Goal: Task Accomplishment & Management: Complete application form

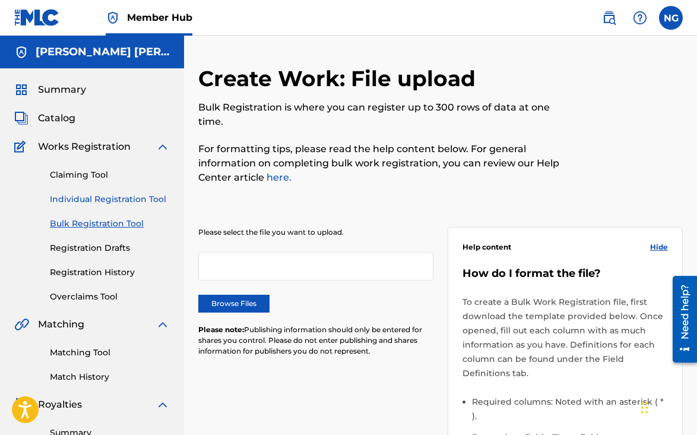
click at [93, 199] on link "Individual Registration Tool" at bounding box center [110, 199] width 120 height 12
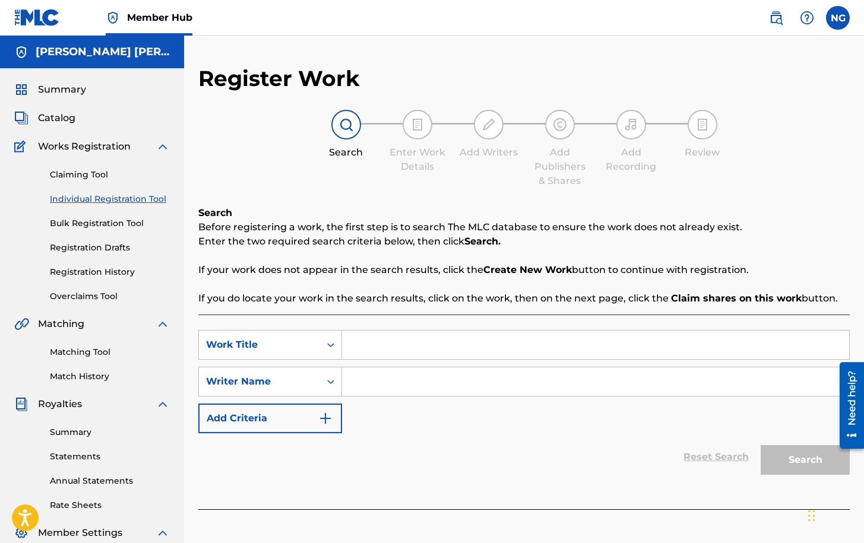
click at [350, 346] on input "Search Form" at bounding box center [595, 345] width 507 height 28
type input "eternal lover"
drag, startPoint x: 447, startPoint y: 380, endPoint x: 438, endPoint y: 375, distance: 10.9
click at [445, 380] on input "Search Form" at bounding box center [595, 382] width 507 height 28
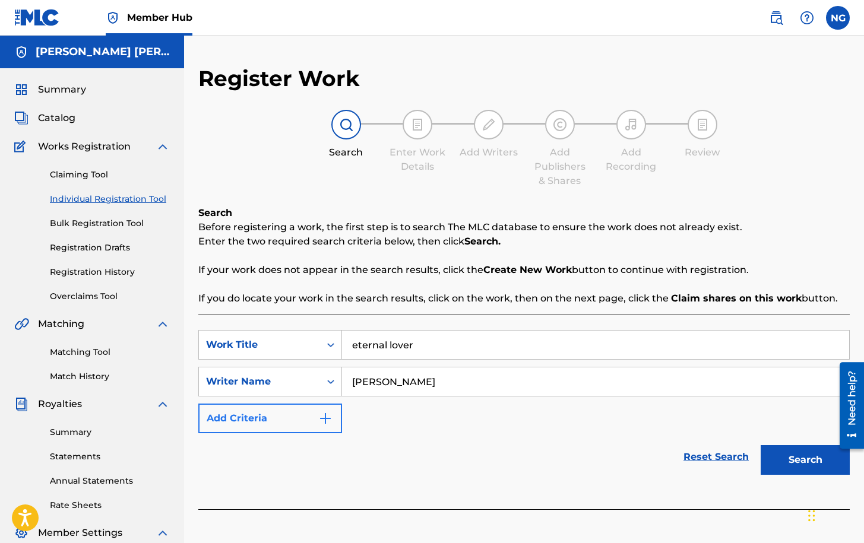
type input "[PERSON_NAME]"
click at [325, 411] on button "Add Criteria" at bounding box center [270, 419] width 144 height 30
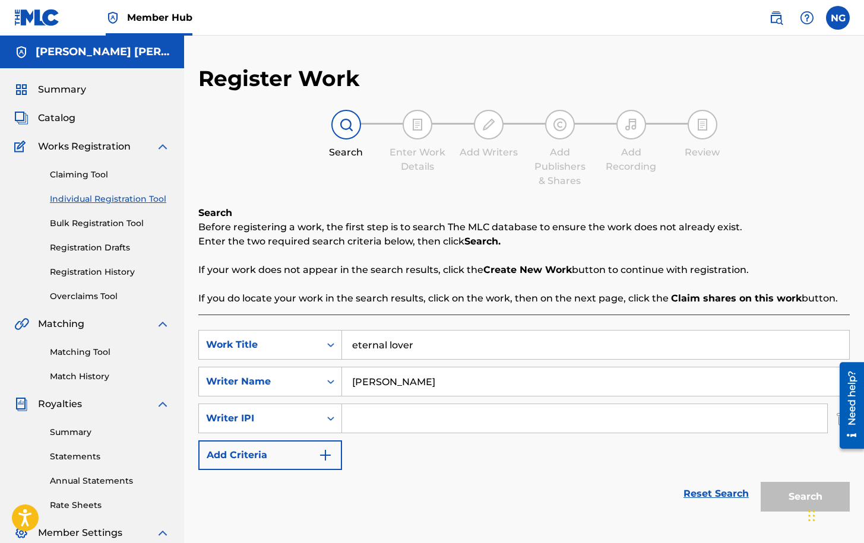
click at [392, 423] on input "Search Form" at bounding box center [584, 418] width 485 height 28
type input "152830683"
click at [696, 434] on button "Search" at bounding box center [805, 497] width 89 height 30
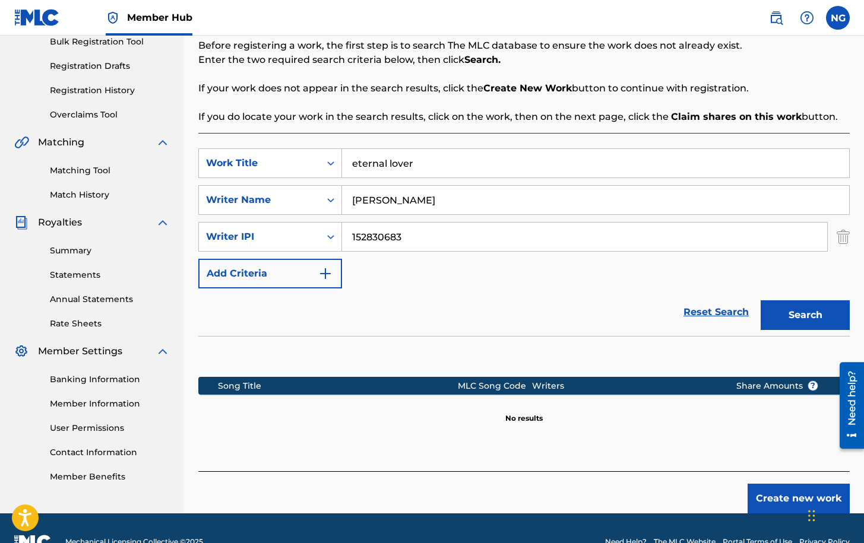
scroll to position [209, 0]
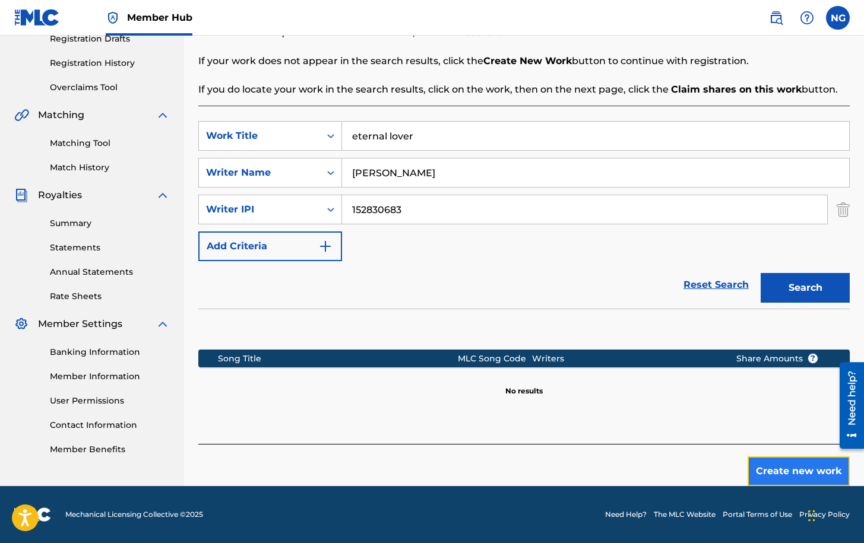
click at [696, 434] on button "Create new work" at bounding box center [799, 472] width 102 height 30
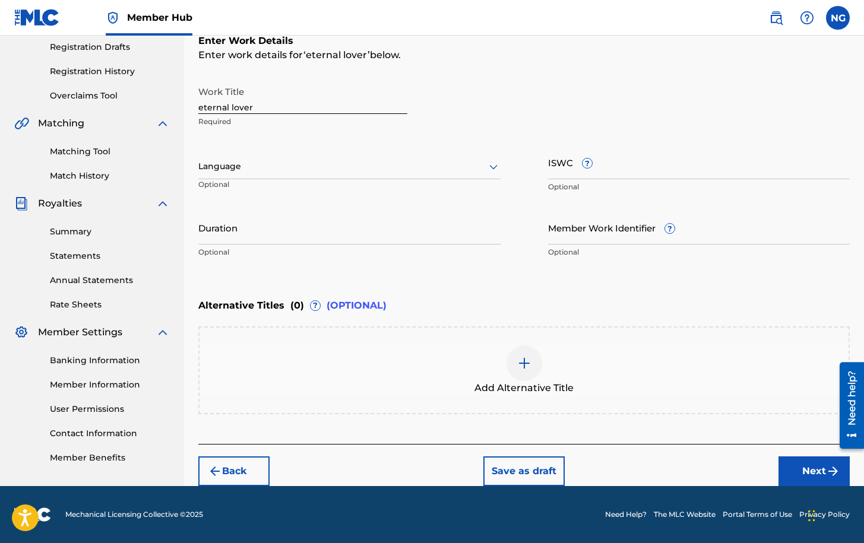
click at [496, 167] on icon at bounding box center [493, 167] width 8 height 5
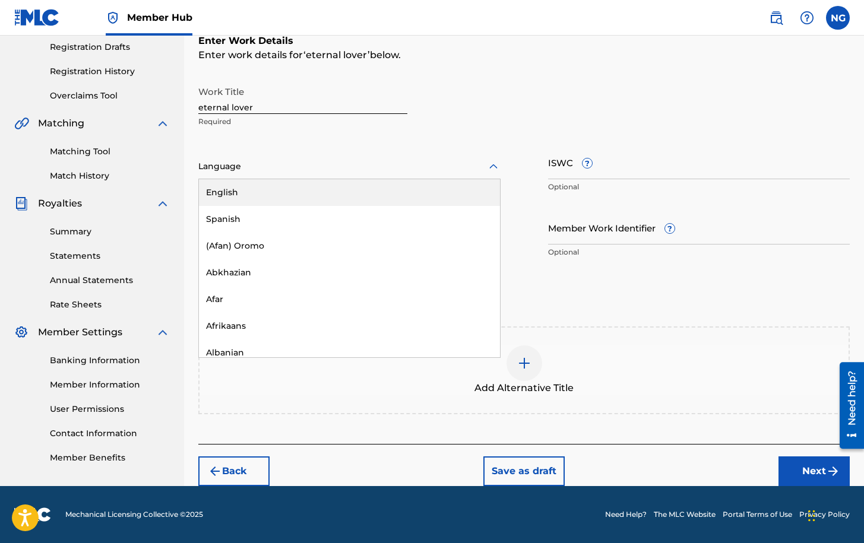
click at [301, 189] on div "English" at bounding box center [349, 192] width 301 height 27
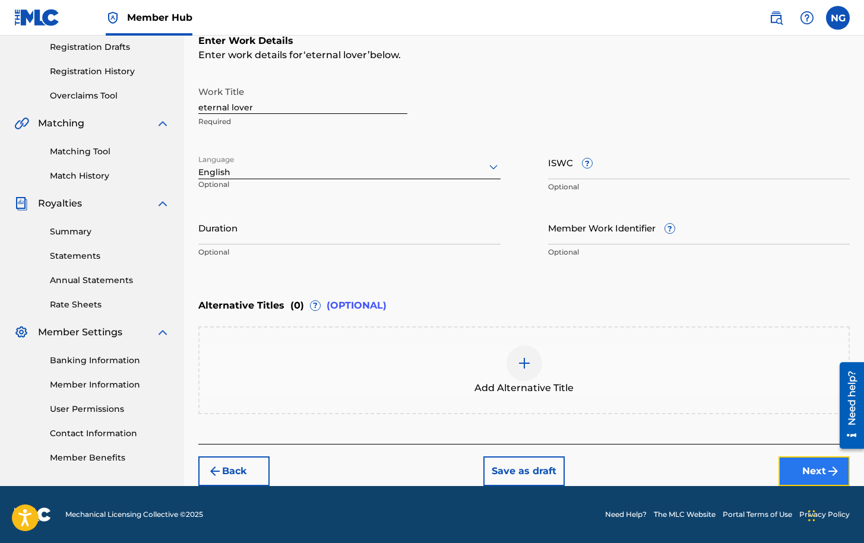
click at [696, 434] on button "Next" at bounding box center [813, 472] width 71 height 30
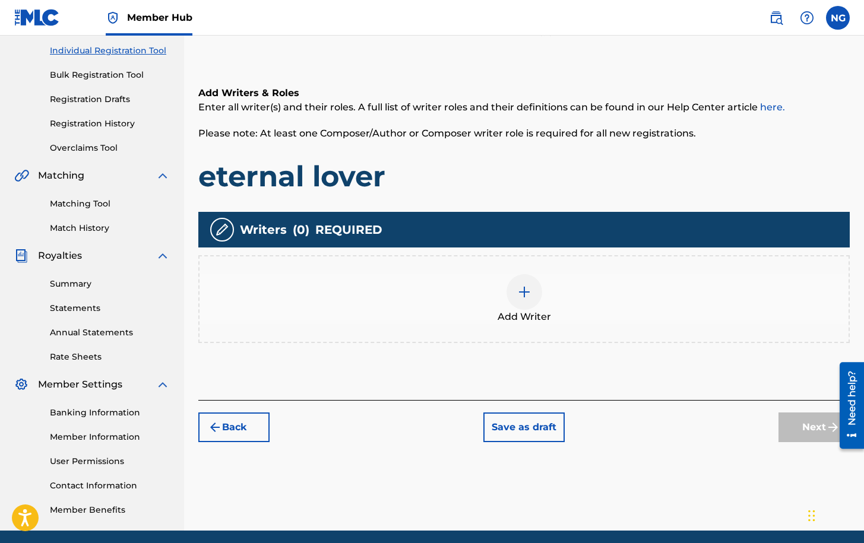
scroll to position [53, 0]
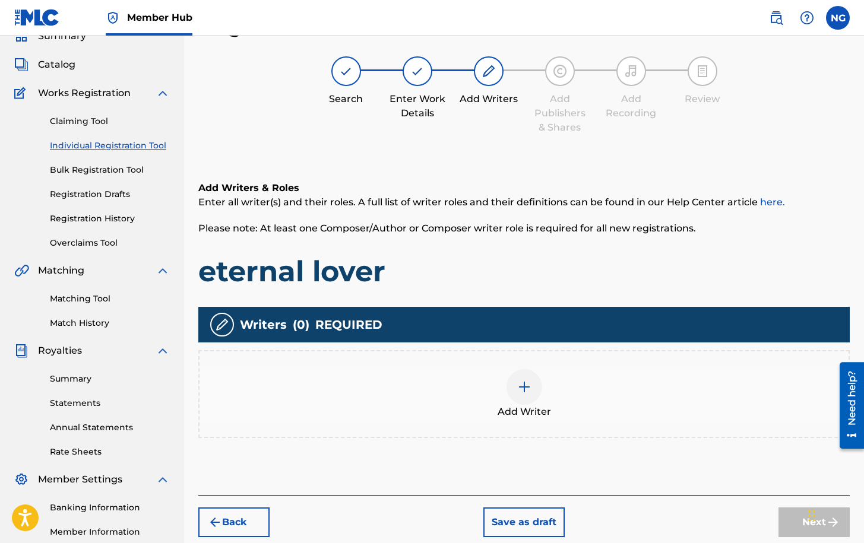
click at [524, 387] on img at bounding box center [524, 387] width 14 height 14
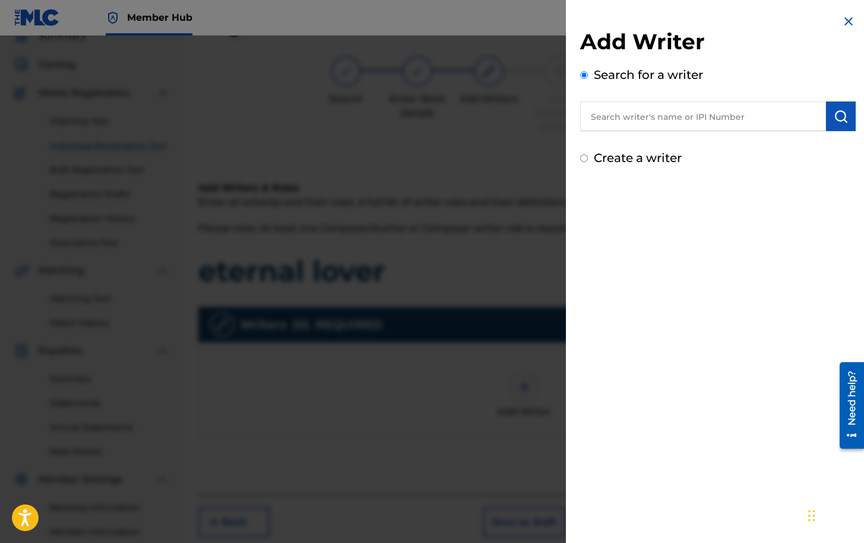
click at [638, 115] on input "text" at bounding box center [703, 117] width 246 height 30
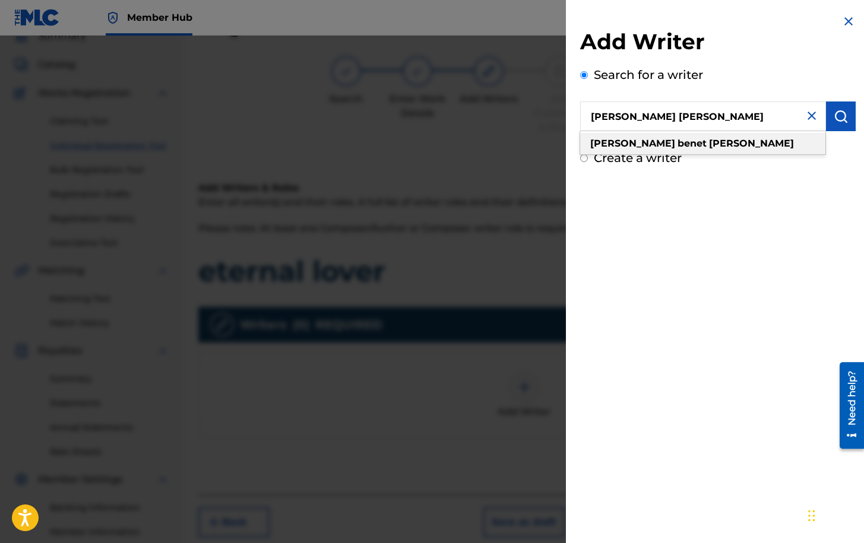
click at [652, 137] on div "[PERSON_NAME] [PERSON_NAME]" at bounding box center [702, 143] width 245 height 21
type input "[PERSON_NAME] [PERSON_NAME]"
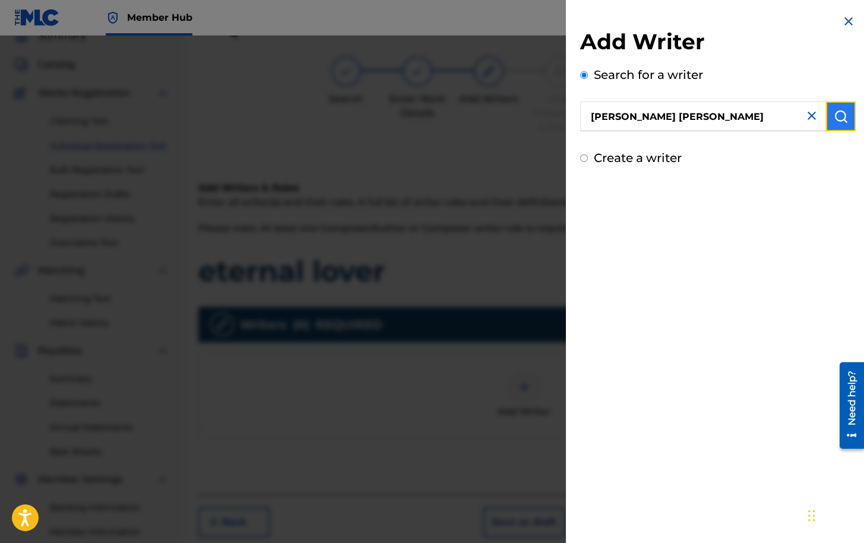
click at [696, 115] on img "submit" at bounding box center [841, 116] width 14 height 14
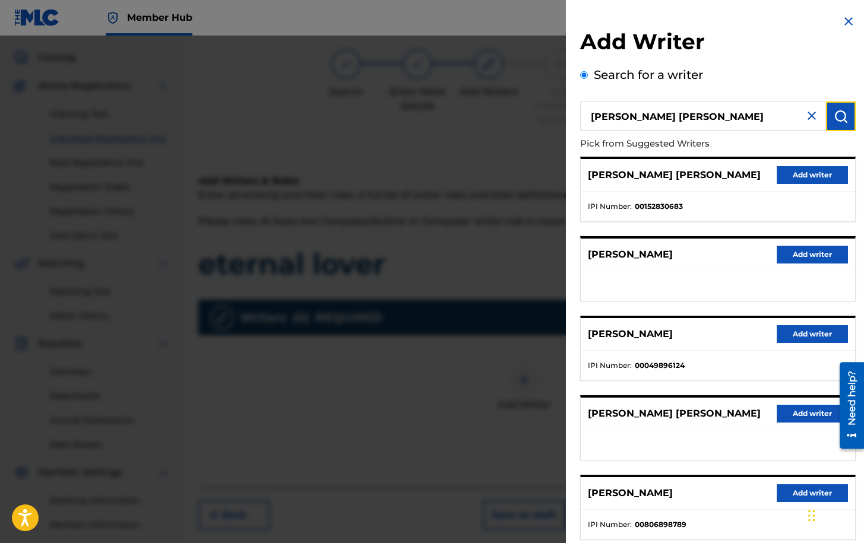
scroll to position [0, 0]
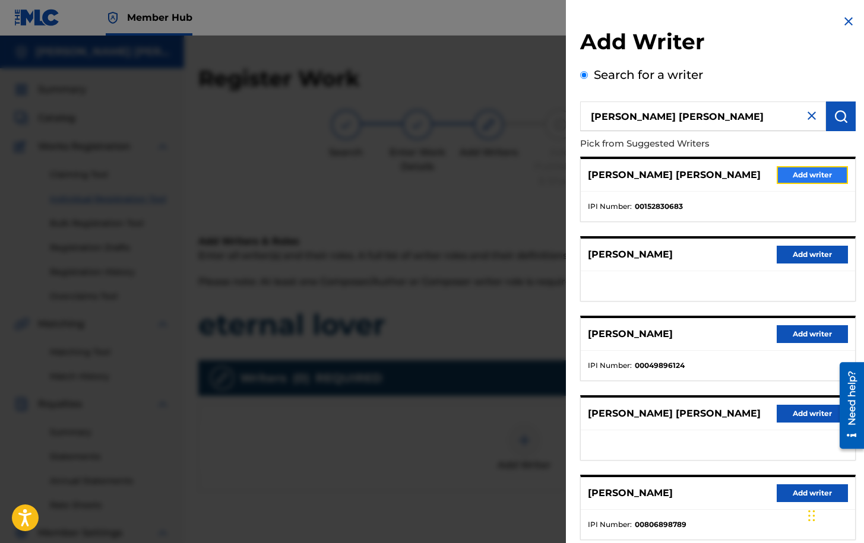
click at [696, 175] on button "Add writer" at bounding box center [812, 175] width 71 height 18
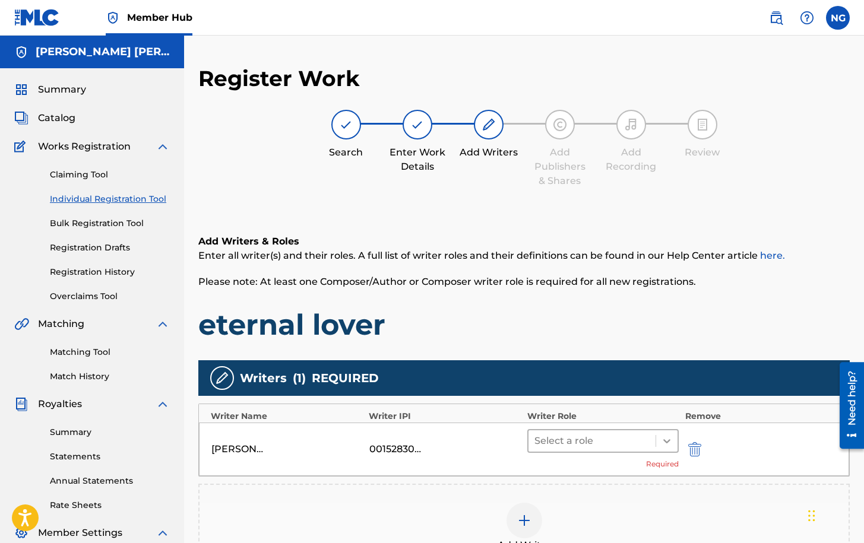
click at [661, 434] on icon at bounding box center [667, 441] width 12 height 12
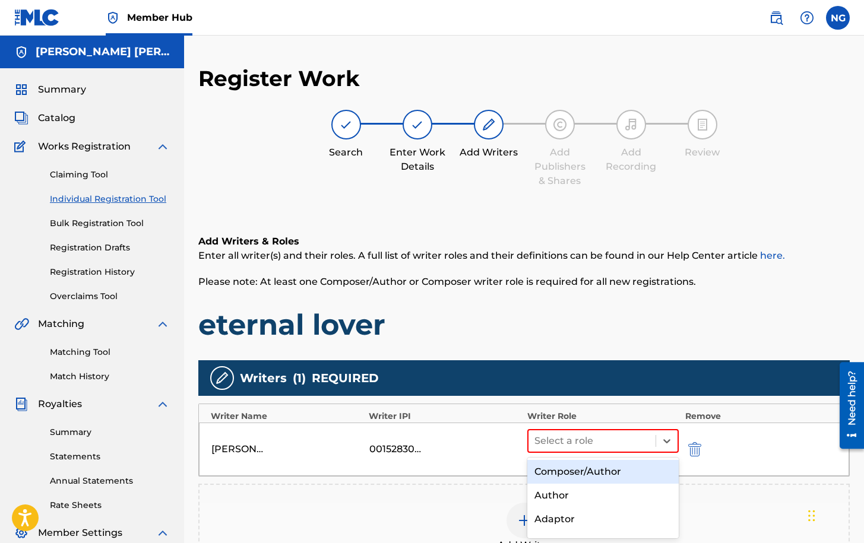
click at [574, 434] on div "Composer/Author" at bounding box center [603, 472] width 152 height 24
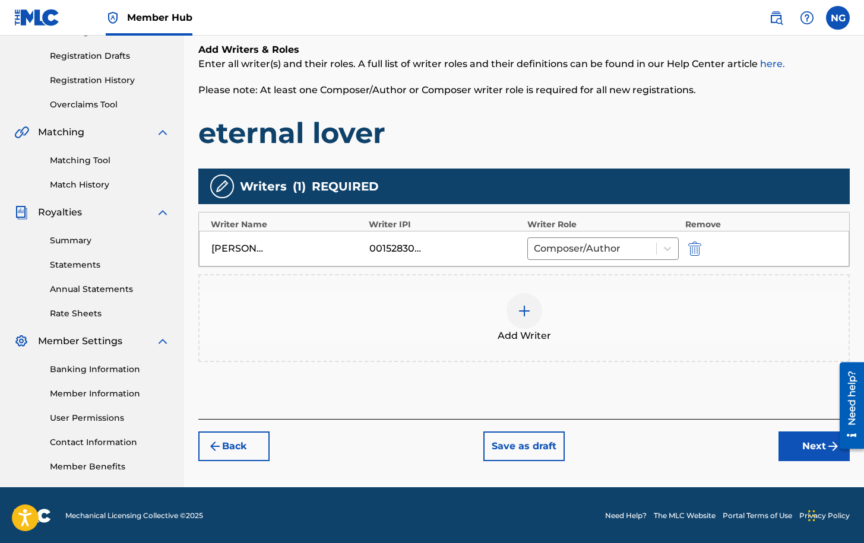
scroll to position [193, 0]
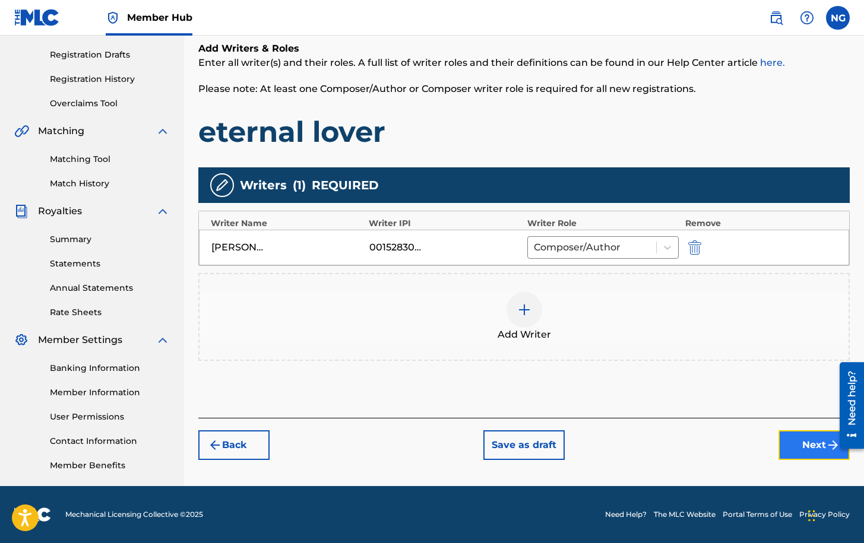
click at [696, 434] on button "Next" at bounding box center [813, 445] width 71 height 30
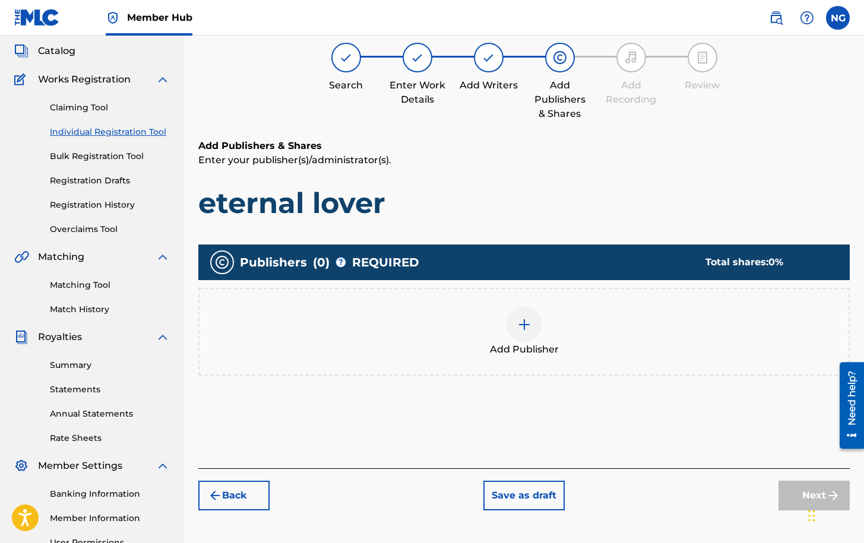
scroll to position [53, 0]
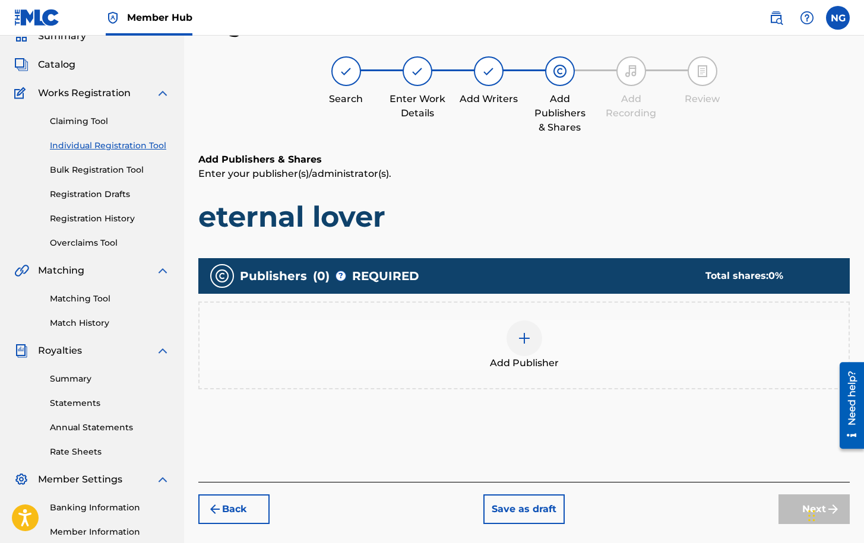
click at [521, 340] on img at bounding box center [524, 338] width 14 height 14
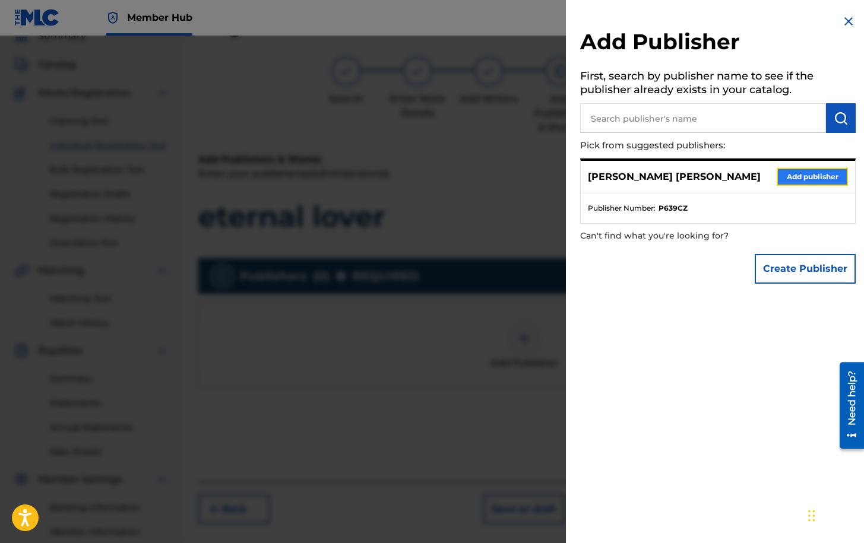
click at [696, 178] on button "Add publisher" at bounding box center [812, 177] width 71 height 18
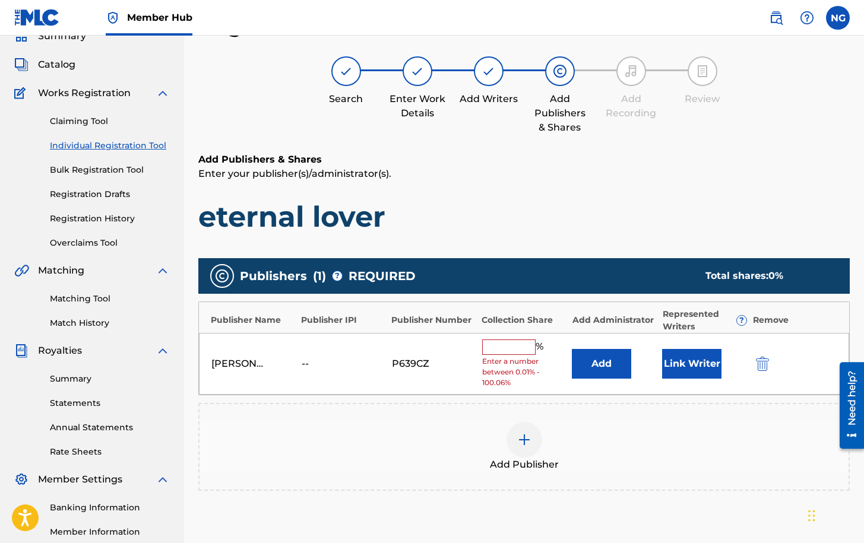
click at [523, 352] on input "text" at bounding box center [508, 347] width 53 height 15
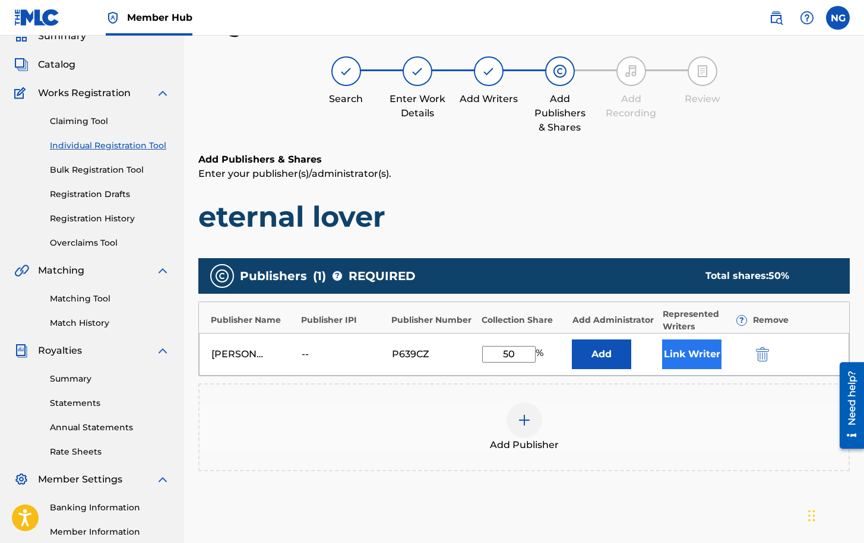
type input "50"
click at [687, 351] on button "Link Writer" at bounding box center [691, 355] width 59 height 30
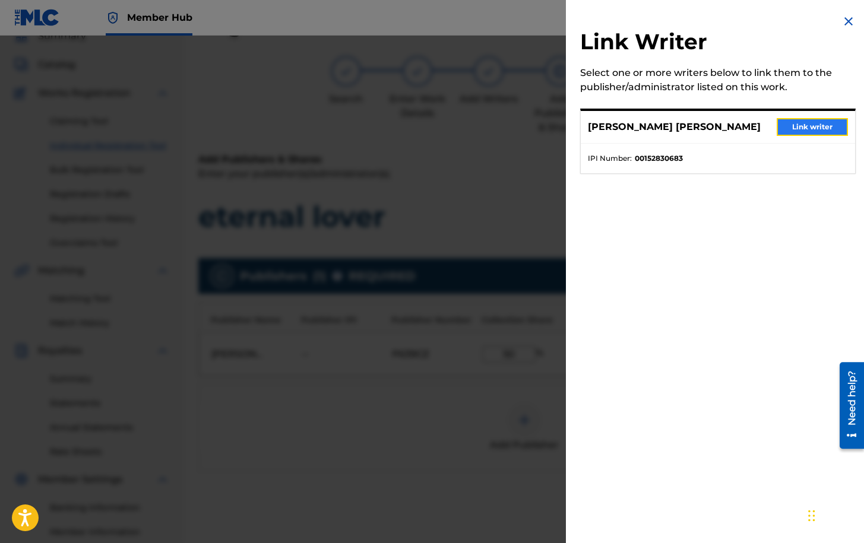
click at [696, 121] on button "Link writer" at bounding box center [812, 127] width 71 height 18
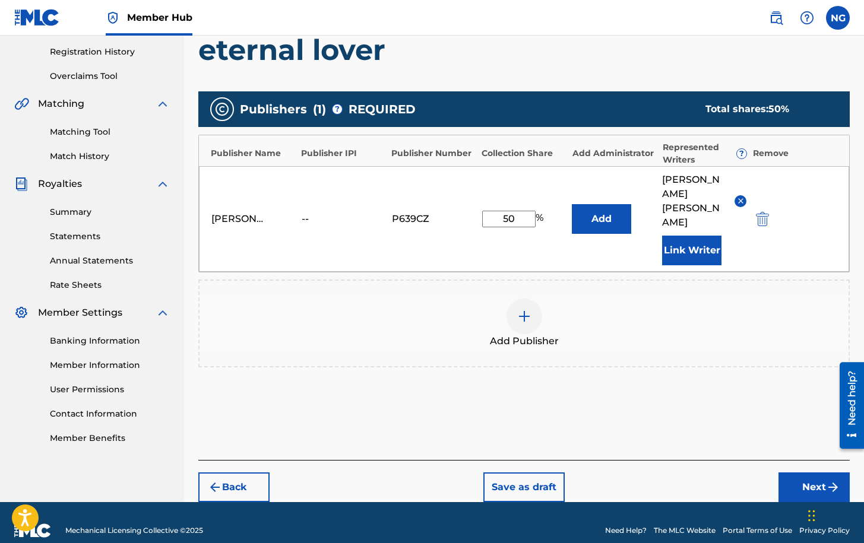
scroll to position [222, 0]
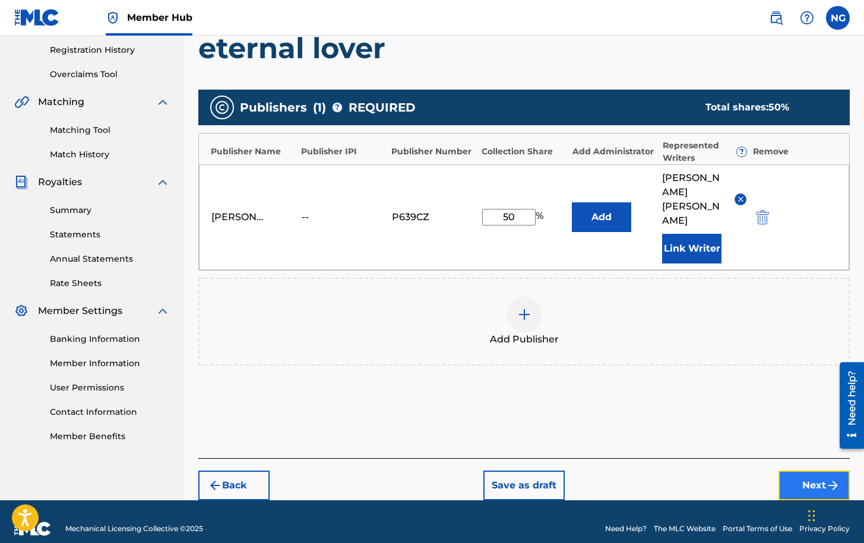
click at [696, 434] on button "Next" at bounding box center [813, 486] width 71 height 30
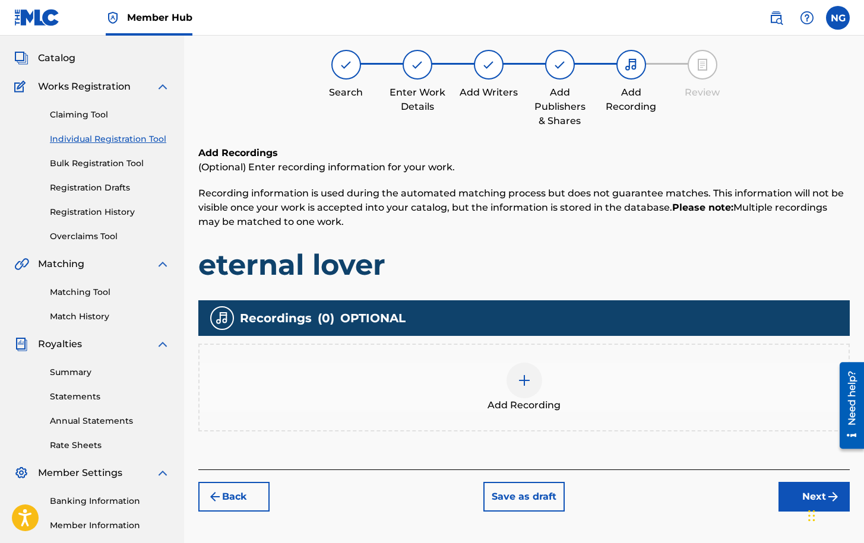
scroll to position [53, 0]
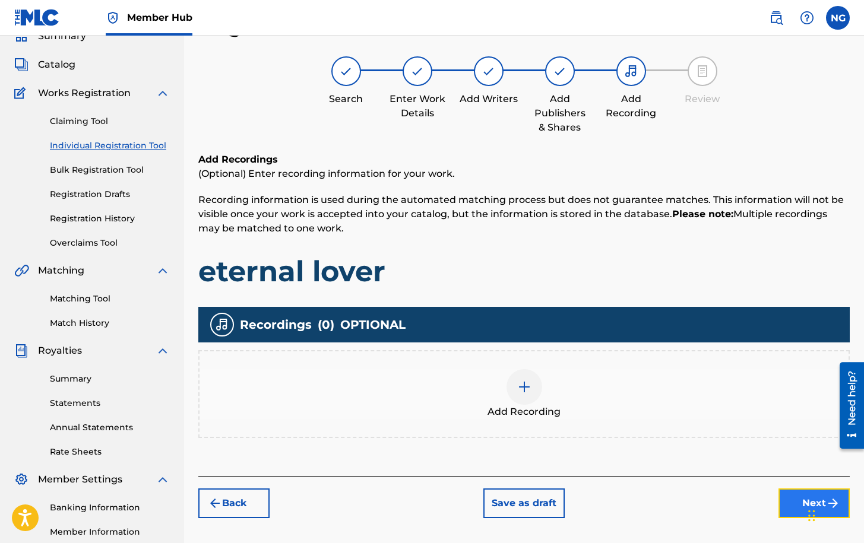
click at [696, 434] on button "Next" at bounding box center [813, 504] width 71 height 30
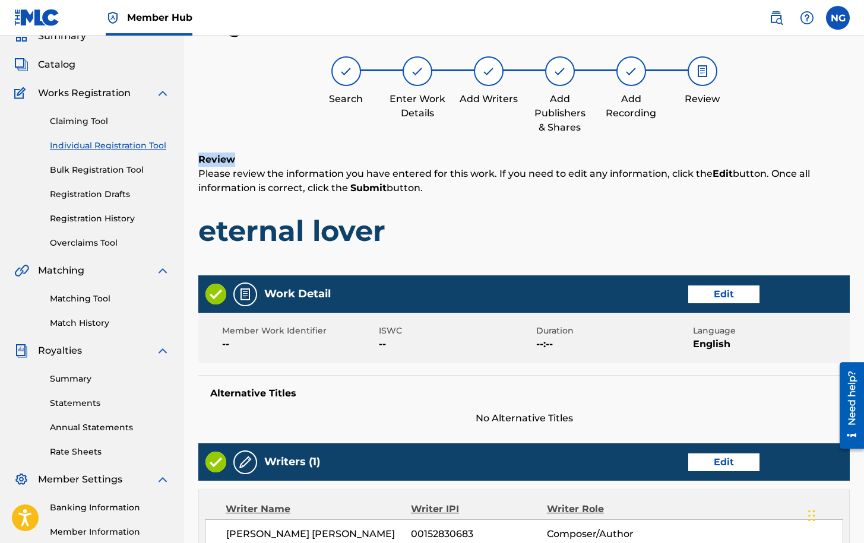
drag, startPoint x: 863, startPoint y: 81, endPoint x: 877, endPoint y: 152, distance: 72.0
click at [696, 152] on html "Accessibility Screen-Reader Guide, Feedback, and Issue Reporting | New window C…" at bounding box center [432, 218] width 864 height 543
drag, startPoint x: 877, startPoint y: 152, endPoint x: 797, endPoint y: 87, distance: 102.9
click at [696, 87] on div "Search Enter Work Details Add Writers Add Publishers & Shares Add Recording Rev…" at bounding box center [523, 95] width 651 height 78
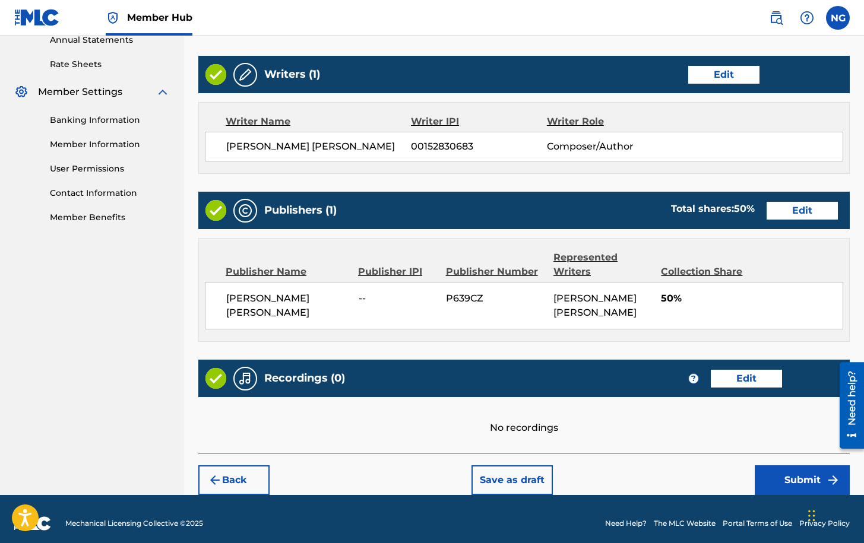
scroll to position [450, 0]
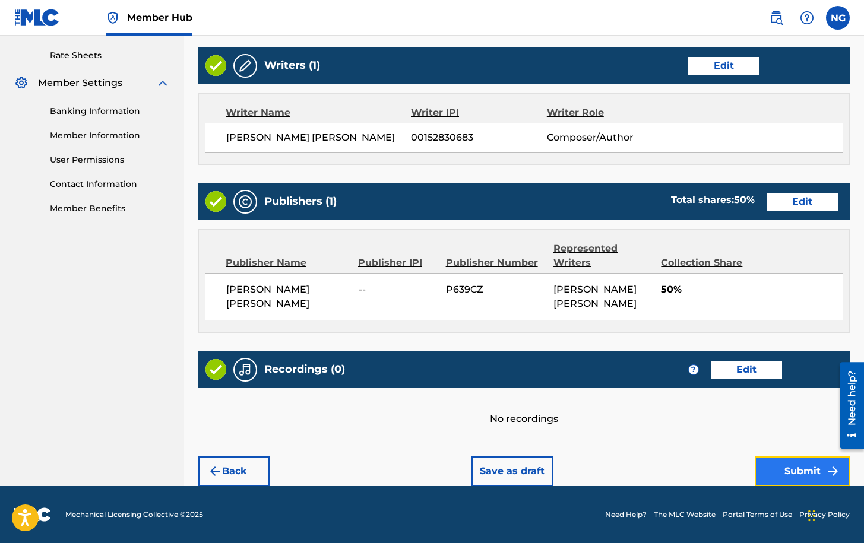
click at [696, 434] on button "Submit" at bounding box center [802, 472] width 95 height 30
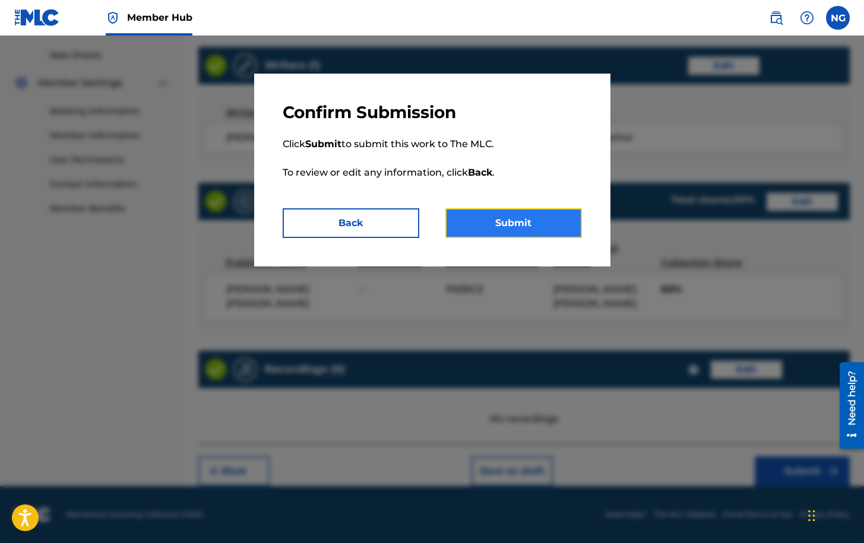
click at [516, 221] on button "Submit" at bounding box center [513, 223] width 137 height 30
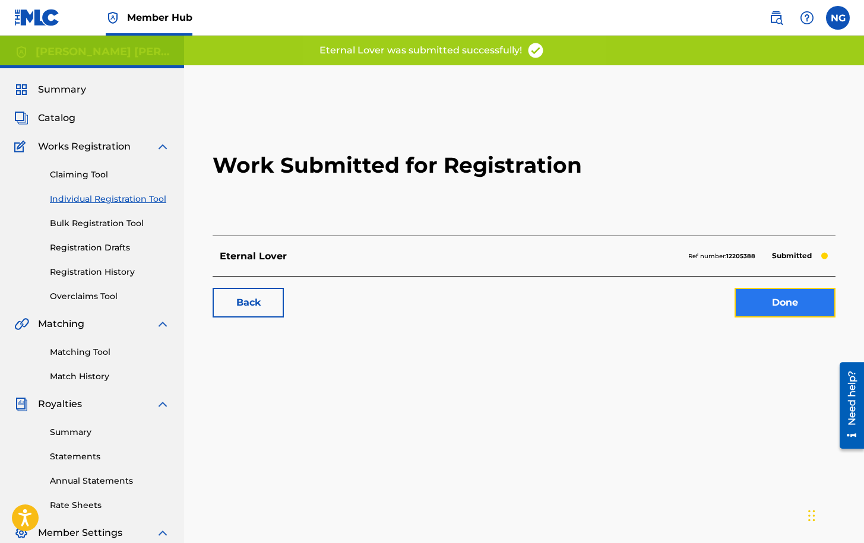
click at [696, 302] on link "Done" at bounding box center [784, 303] width 101 height 30
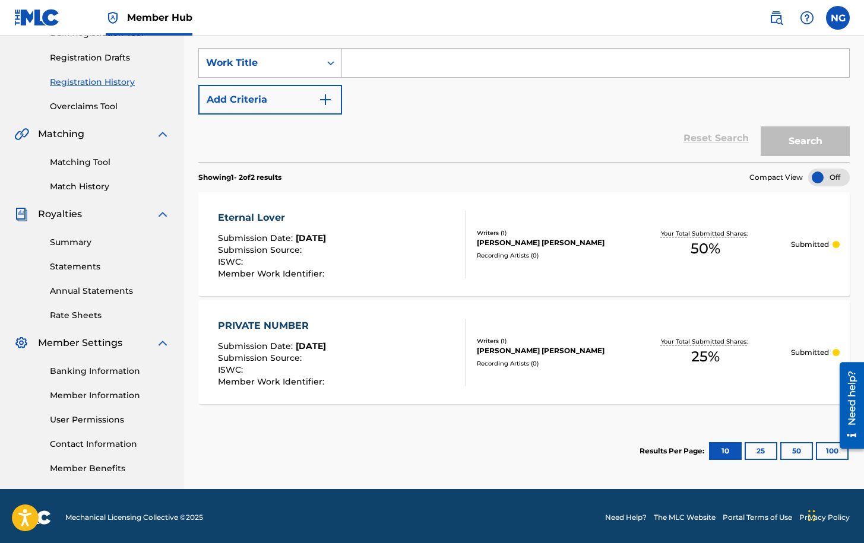
scroll to position [193, 0]
